Goal: Information Seeking & Learning: Learn about a topic

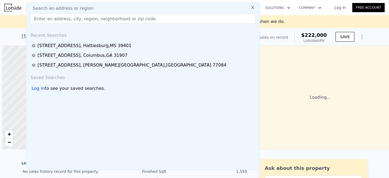
type input "[STREET_ADDRESS][PERSON_NAME][PERSON_NAME]"
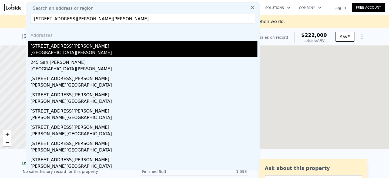
click at [97, 49] on div "[STREET_ADDRESS][PERSON_NAME]" at bounding box center [144, 45] width 227 height 9
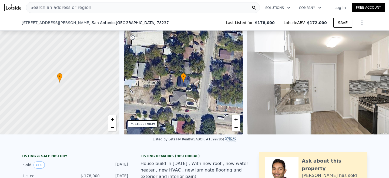
scroll to position [480, 0]
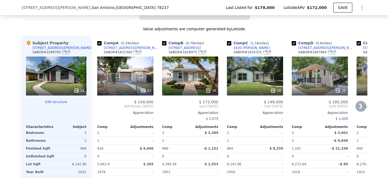
click at [214, 84] on div "16" at bounding box center [190, 75] width 56 height 39
click at [246, 71] on div "19" at bounding box center [255, 75] width 56 height 39
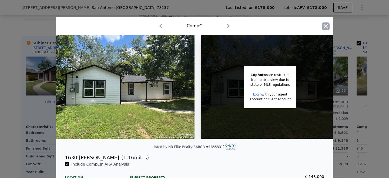
click at [326, 24] on icon "button" at bounding box center [326, 26] width 8 height 8
click at [317, 81] on div "39" at bounding box center [320, 75] width 56 height 39
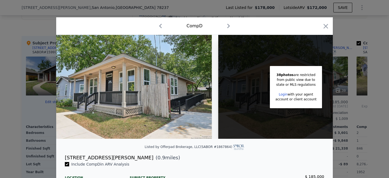
click at [286, 94] on link "Login" at bounding box center [283, 94] width 9 height 4
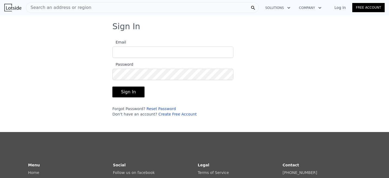
click at [241, 109] on div "Sign In Email Password Sign In Forgot Password? Reset Password Don't have an ac…" at bounding box center [195, 71] width 182 height 99
click at [180, 113] on link "Create Free Account" at bounding box center [177, 114] width 38 height 4
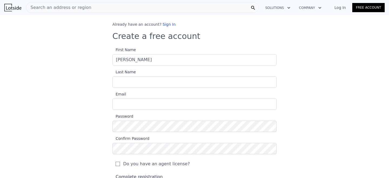
type input "[PERSON_NAME]"
type input "Bozo"
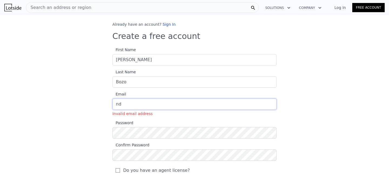
type input "n"
type input "[EMAIL_ADDRESS][DOMAIN_NAME]"
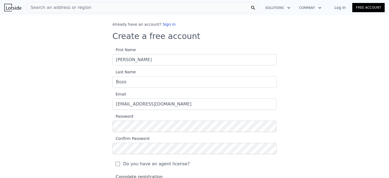
click at [145, 132] on section "First Name [PERSON_NAME] Last Name Bozo Email [EMAIL_ADDRESS][DOMAIN_NAME] Pass…" at bounding box center [194, 117] width 164 height 143
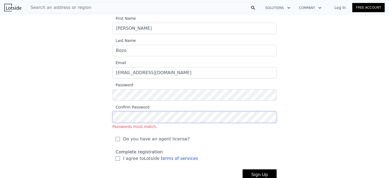
scroll to position [53, 0]
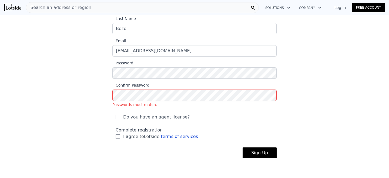
click at [118, 110] on div "Do you have an agent license?" at bounding box center [194, 115] width 164 height 16
click at [118, 114] on label "Do you have an agent license?" at bounding box center [195, 117] width 158 height 6
click at [118, 115] on input "Do you have an agent license?" at bounding box center [118, 117] width 4 height 4
checkbox input "true"
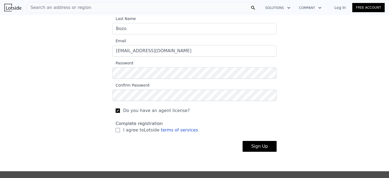
click at [120, 132] on label "I agree to Lotside terms of services" at bounding box center [195, 130] width 158 height 6
click at [120, 132] on input "I agree to Lotside terms of services" at bounding box center [118, 130] width 4 height 4
checkbox input "true"
click at [250, 143] on button "Sign Up" at bounding box center [260, 146] width 34 height 11
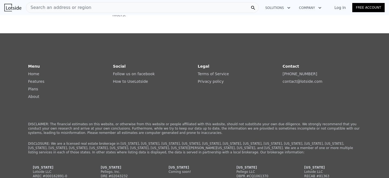
click at [125, 11] on div "Search an address or region" at bounding box center [142, 7] width 233 height 11
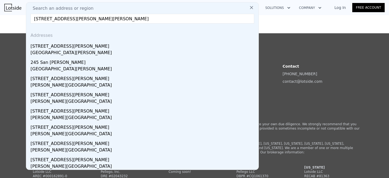
click at [167, 17] on input "[STREET_ADDRESS][PERSON_NAME][PERSON_NAME]" at bounding box center [143, 19] width 224 height 10
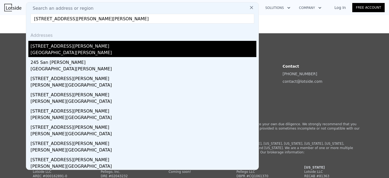
type input "[STREET_ADDRESS][PERSON_NAME][PERSON_NAME]"
click at [100, 53] on div "[GEOGRAPHIC_DATA][PERSON_NAME]" at bounding box center [144, 53] width 226 height 8
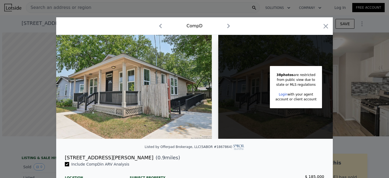
scroll to position [0, 2]
click at [327, 24] on icon "button" at bounding box center [326, 26] width 5 height 5
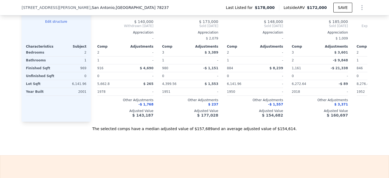
scroll to position [502, 0]
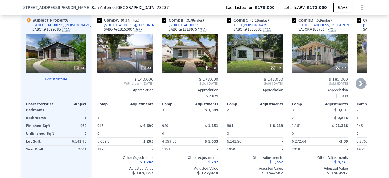
click at [192, 60] on div "16" at bounding box center [190, 53] width 56 height 39
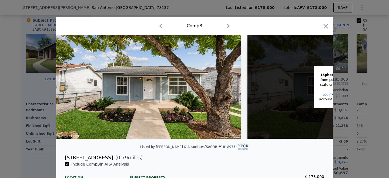
click at [327, 94] on link "Login" at bounding box center [327, 94] width 9 height 4
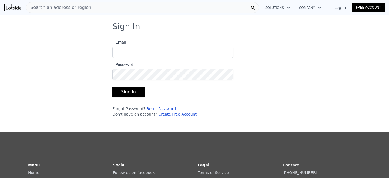
type input "[EMAIL_ADDRESS][DOMAIN_NAME]"
click at [112, 86] on button "Sign In" at bounding box center [128, 91] width 32 height 11
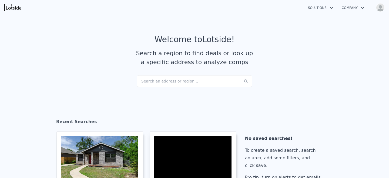
click at [178, 83] on div "Search an address or region..." at bounding box center [195, 81] width 116 height 12
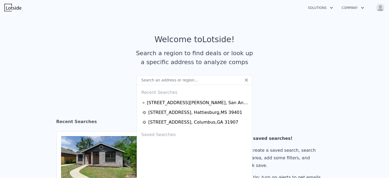
checkbox input "true"
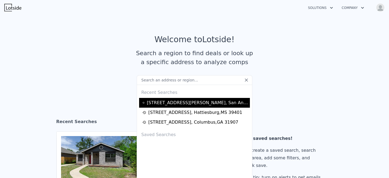
click at [182, 104] on div "133 S San Ignacio Ave , San Antonio , TX 78237" at bounding box center [198, 102] width 102 height 6
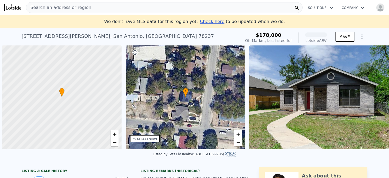
scroll to position [0, 2]
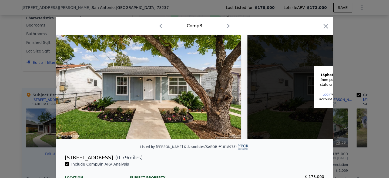
scroll to position [0, 93]
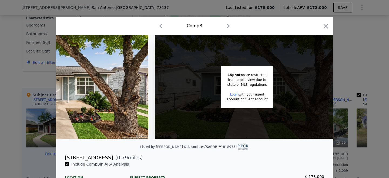
click at [234, 94] on link "Login" at bounding box center [234, 94] width 9 height 4
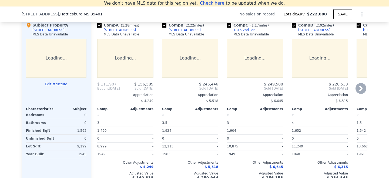
scroll to position [511, 0]
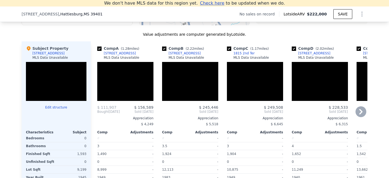
drag, startPoint x: 136, startPoint y: 53, endPoint x: 102, endPoint y: 54, distance: 34.0
click at [102, 54] on div "Comp A ( 1.28 miles) 1813 Brooklane Dr MLS Data Unavailable" at bounding box center [125, 54] width 56 height 16
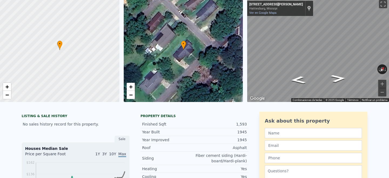
scroll to position [6, 0]
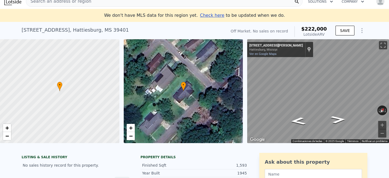
click at [123, 112] on div "• + − • + − ← Mover a la izquierda → Mover a la derecha ↑ Mover hacia arriba ↓ …" at bounding box center [194, 91] width 389 height 104
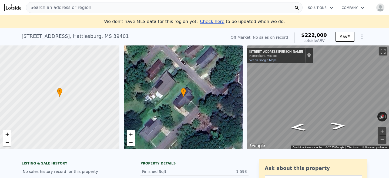
click at [138, 4] on div "Search an address or region" at bounding box center [164, 7] width 277 height 11
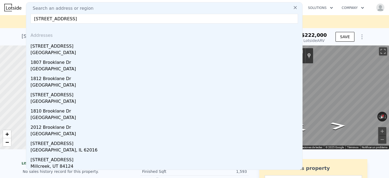
click at [81, 18] on input "[STREET_ADDRESS]" at bounding box center [164, 19] width 267 height 10
paste input "33 S San Ignacio Ave, San Antonio, TX 78237"
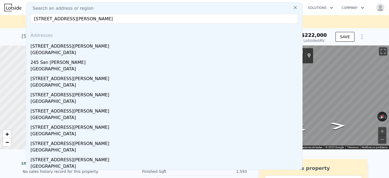
click at [220, 19] on input "[STREET_ADDRESS][PERSON_NAME][PERSON_NAME]" at bounding box center [164, 19] width 267 height 10
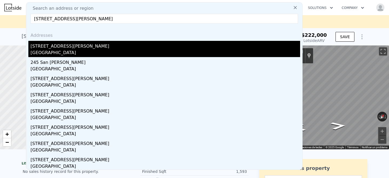
type input "[STREET_ADDRESS][PERSON_NAME][PERSON_NAME]"
click at [113, 51] on div "[GEOGRAPHIC_DATA][PERSON_NAME]" at bounding box center [166, 53] width 270 height 8
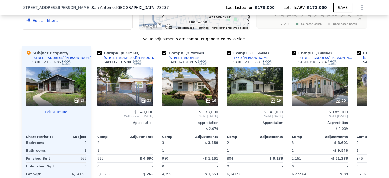
scroll to position [468, 0]
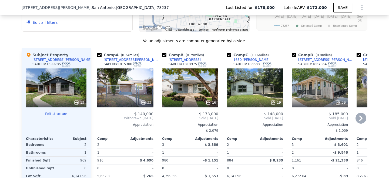
click at [189, 94] on div "16" at bounding box center [190, 87] width 56 height 39
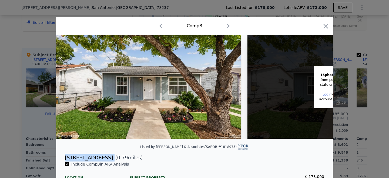
drag, startPoint x: 105, startPoint y: 157, endPoint x: 63, endPoint y: 158, distance: 41.3
click at [63, 158] on div "4313 Monterey St ( 0.79 miles)" at bounding box center [195, 158] width 268 height 8
copy div "[STREET_ADDRESS]"
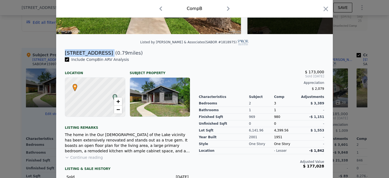
scroll to position [110, 0]
